Goal: Information Seeking & Learning: Learn about a topic

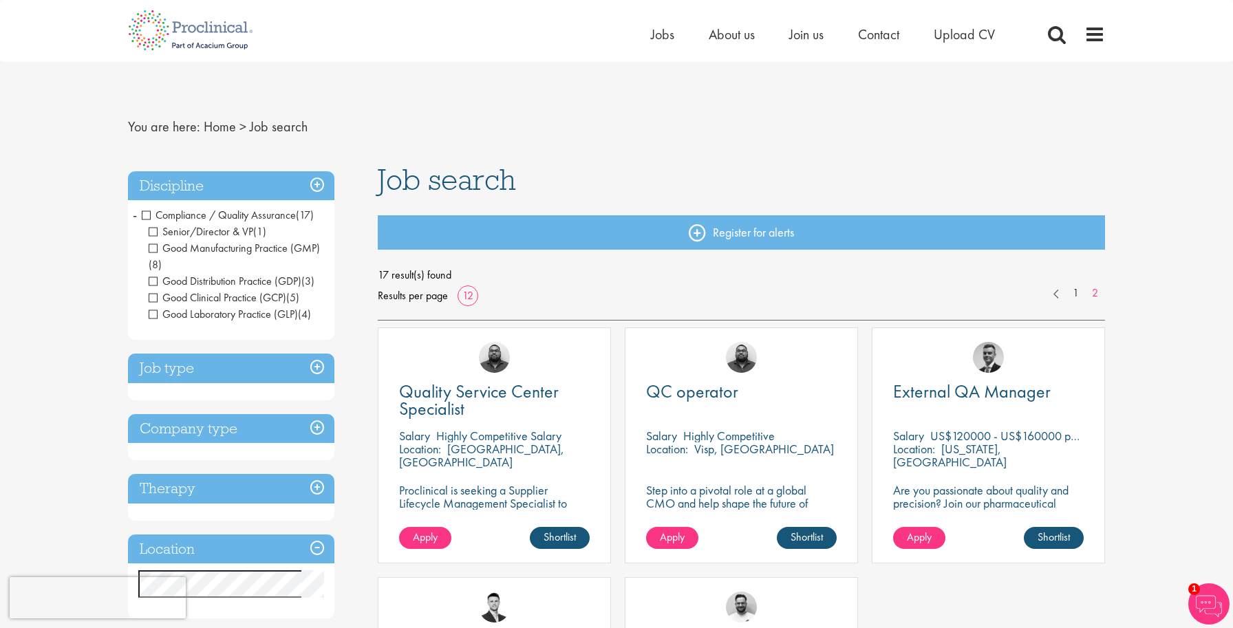
click at [146, 215] on span "Compliance / Quality Assurance" at bounding box center [219, 215] width 154 height 14
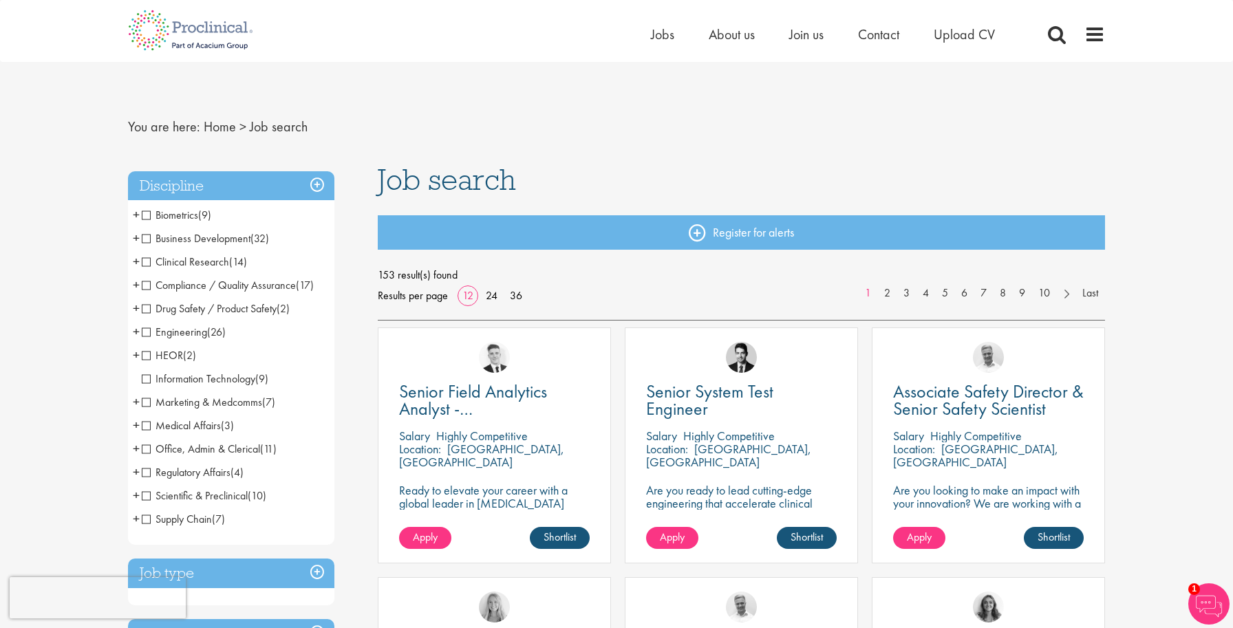
click at [146, 285] on span "Compliance / Quality Assurance" at bounding box center [219, 285] width 154 height 14
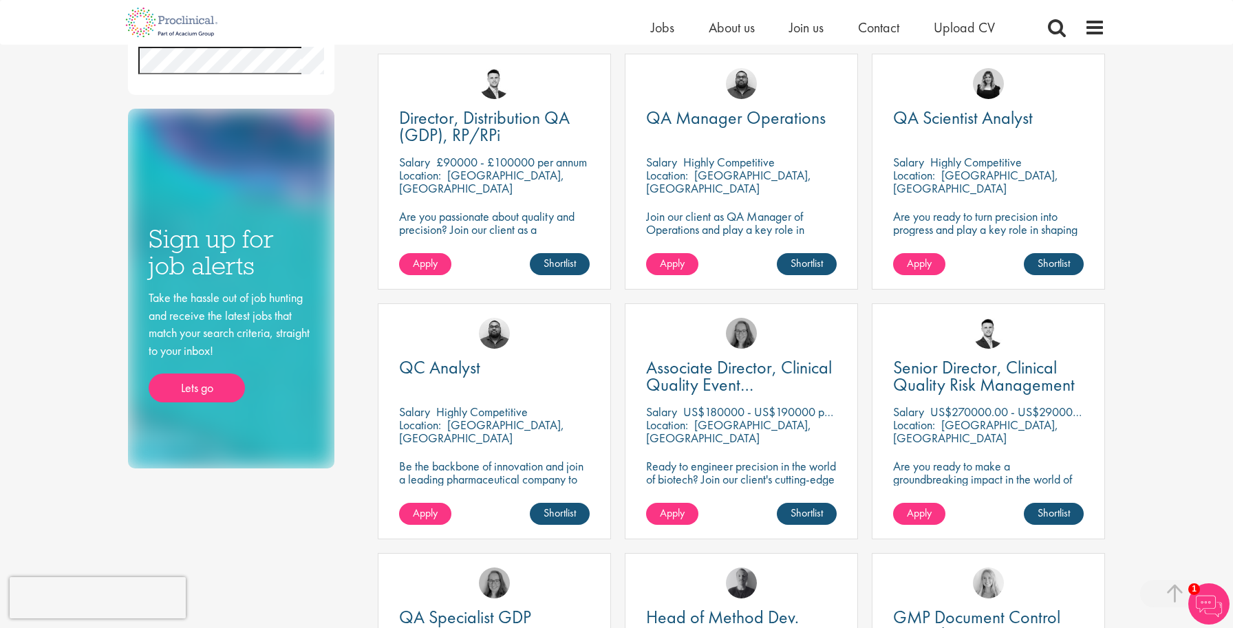
scroll to position [508, 0]
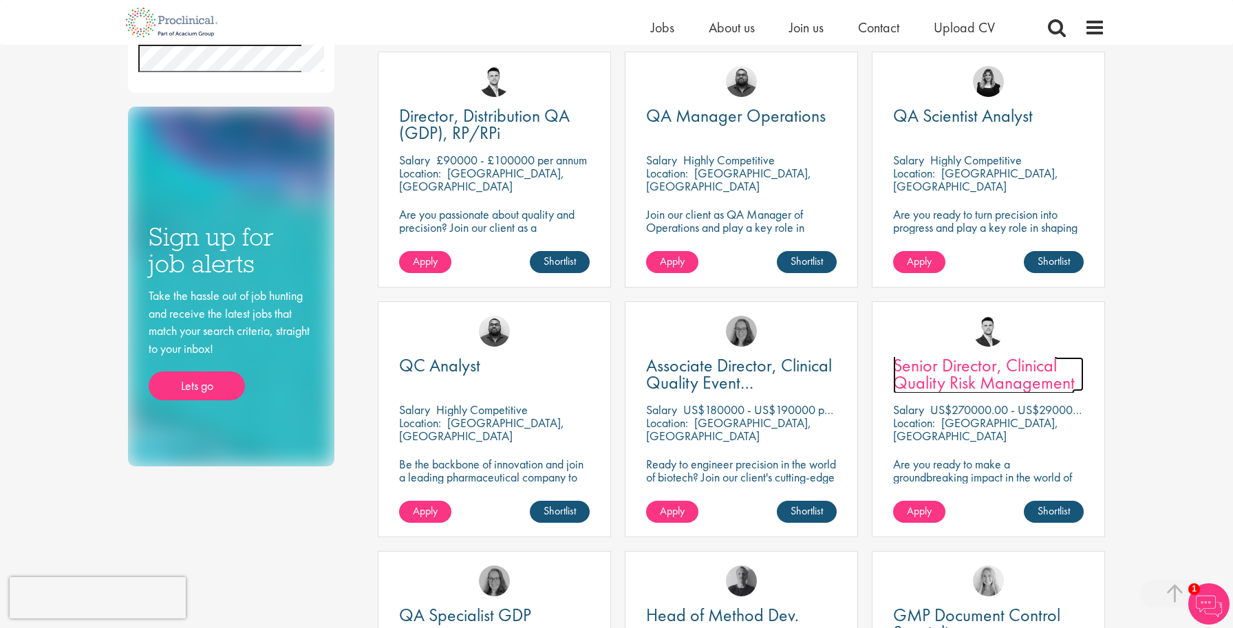
click at [1006, 380] on span "Senior Director, Clinical Quality Risk Management" at bounding box center [984, 374] width 182 height 41
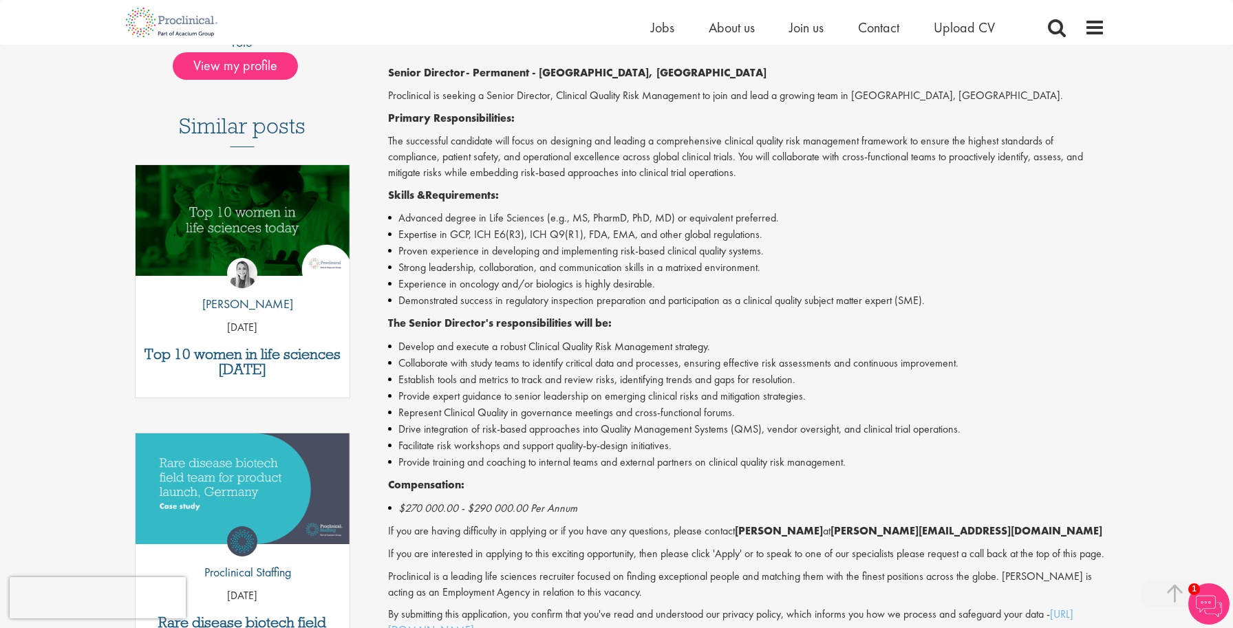
scroll to position [332, 0]
